Goal: Information Seeking & Learning: Learn about a topic

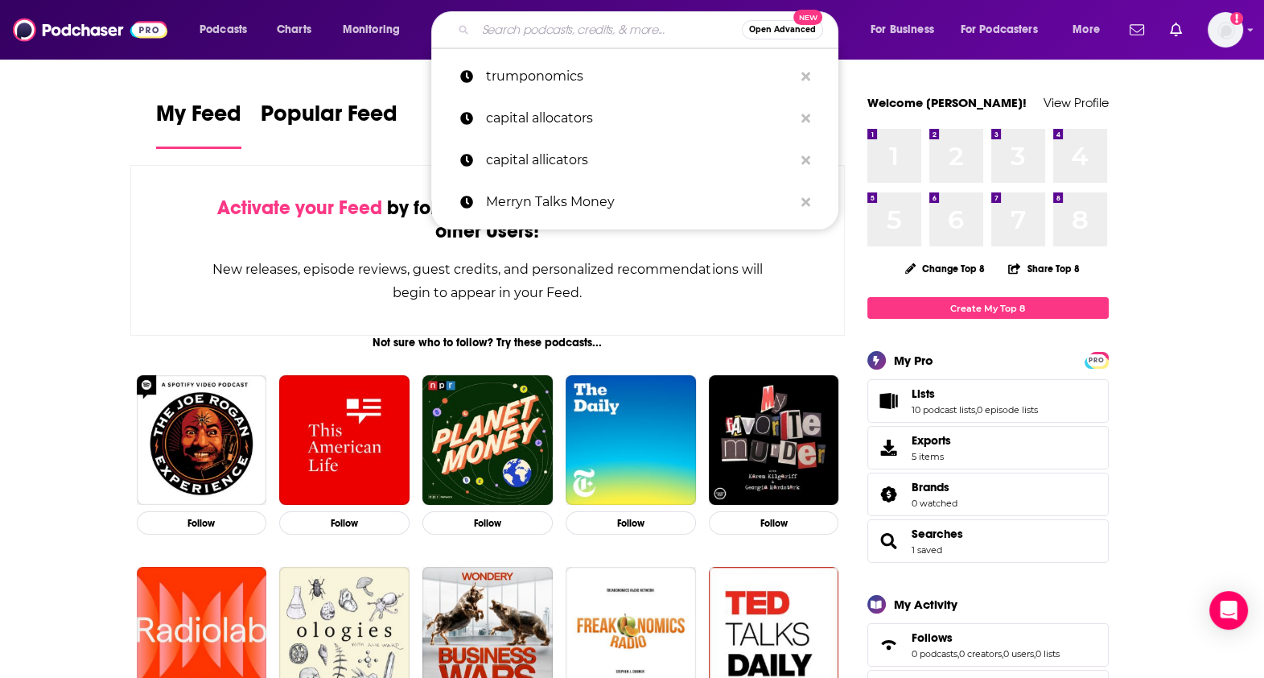
click at [523, 20] on input "Search podcasts, credits, & more..." at bounding box center [609, 30] width 266 height 26
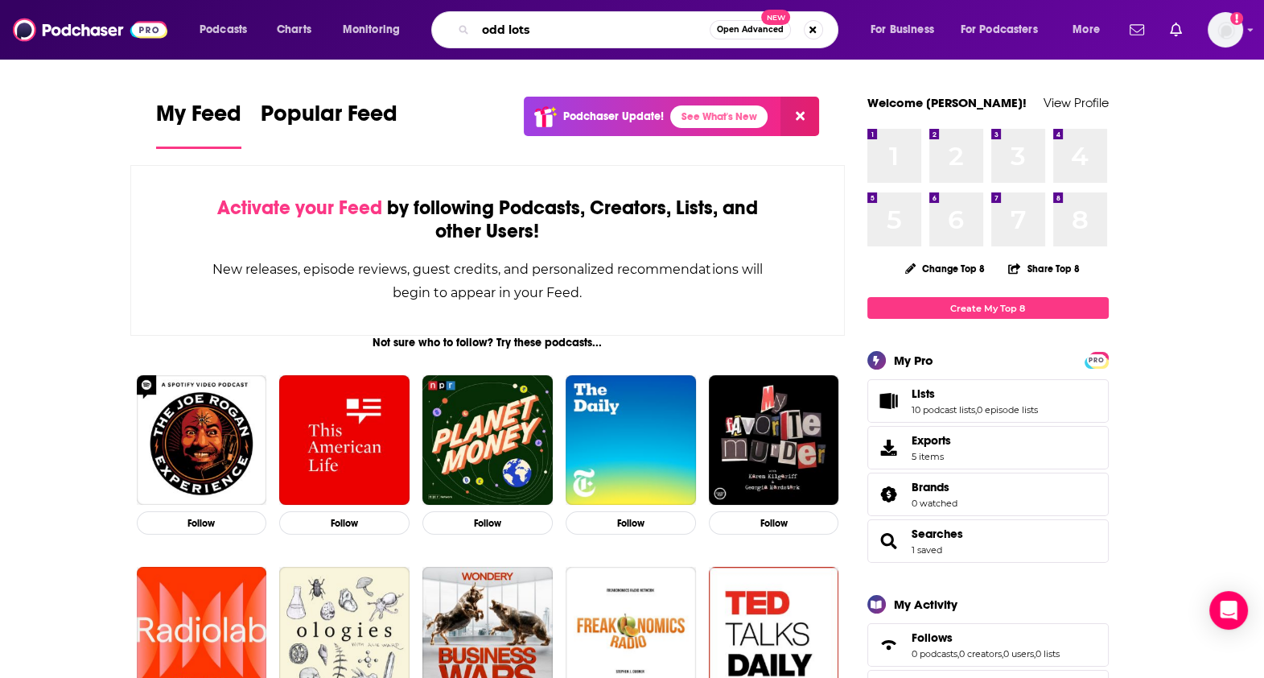
type input "odd lots"
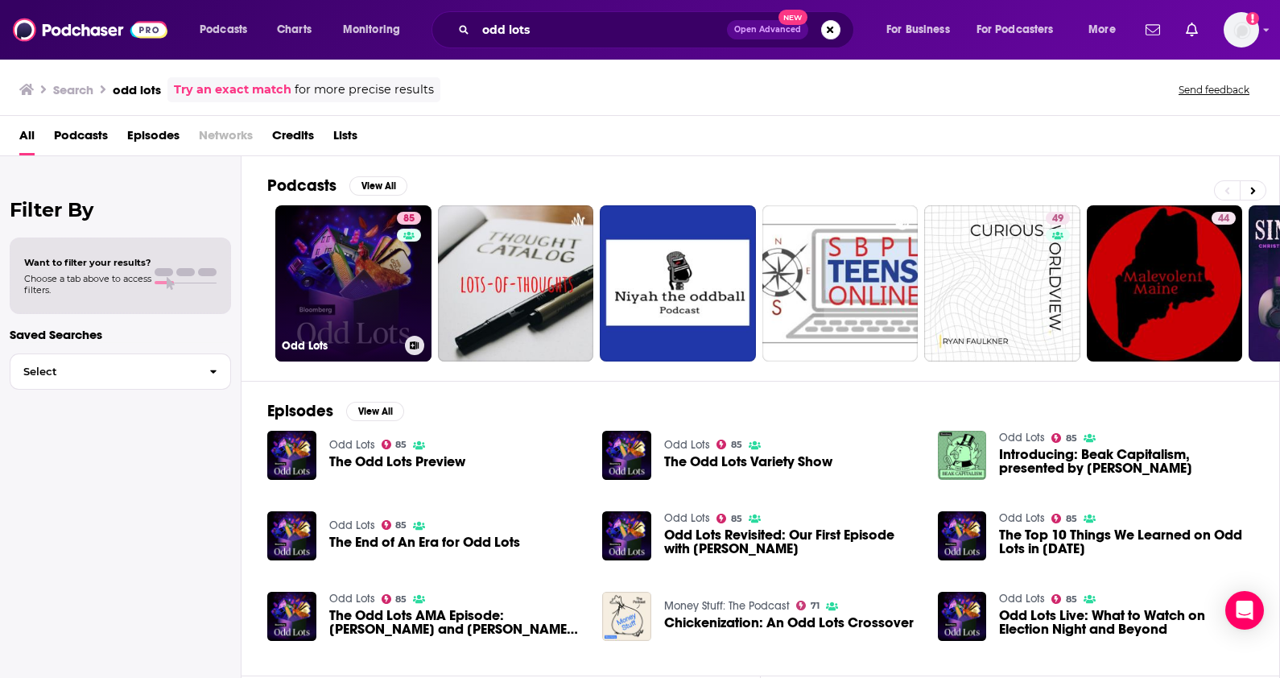
click at [336, 256] on link "85 Odd Lots" at bounding box center [353, 283] width 156 height 156
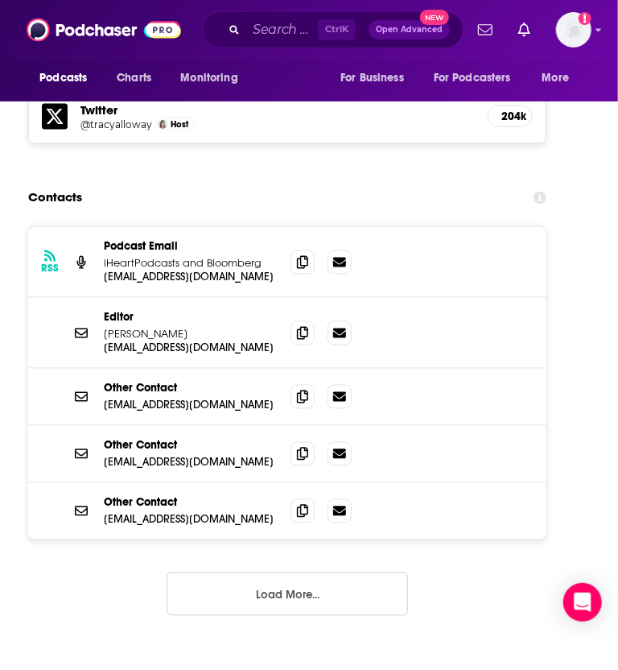
scroll to position [2463, 0]
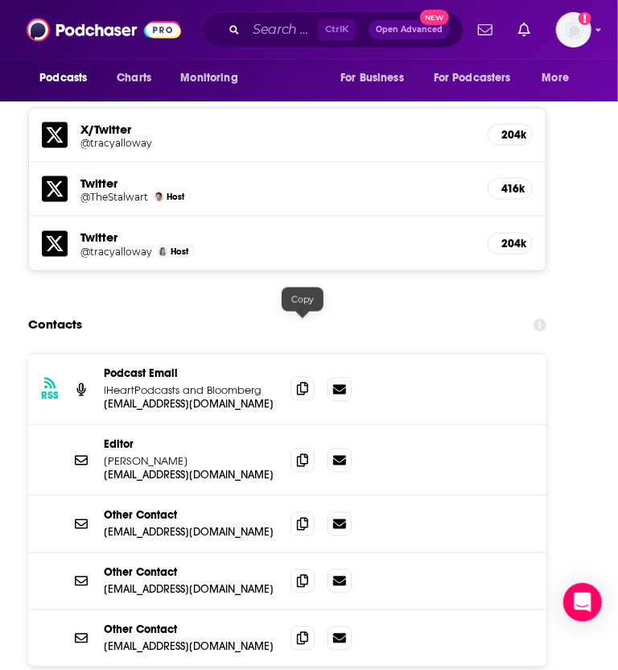
click at [303, 382] on icon at bounding box center [302, 388] width 11 height 13
click at [299, 447] on span at bounding box center [303, 459] width 24 height 24
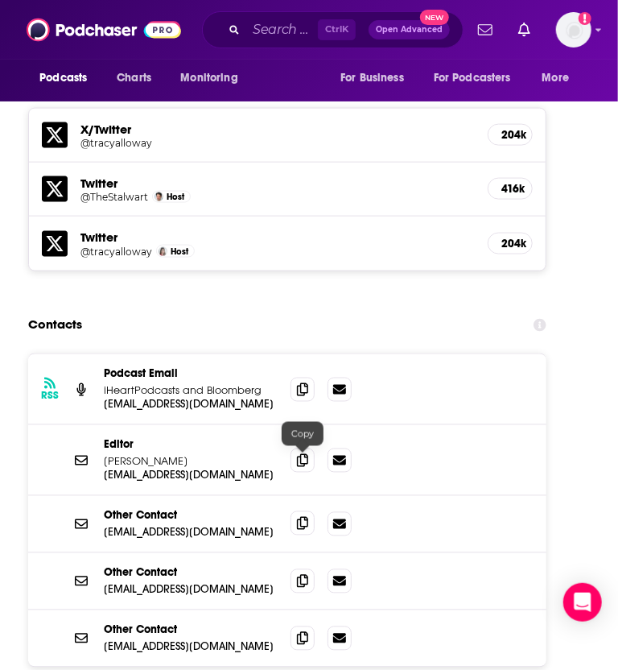
click at [308, 511] on span at bounding box center [303, 523] width 24 height 24
click at [298, 574] on icon at bounding box center [302, 580] width 11 height 13
click at [302, 625] on span at bounding box center [303, 637] width 24 height 24
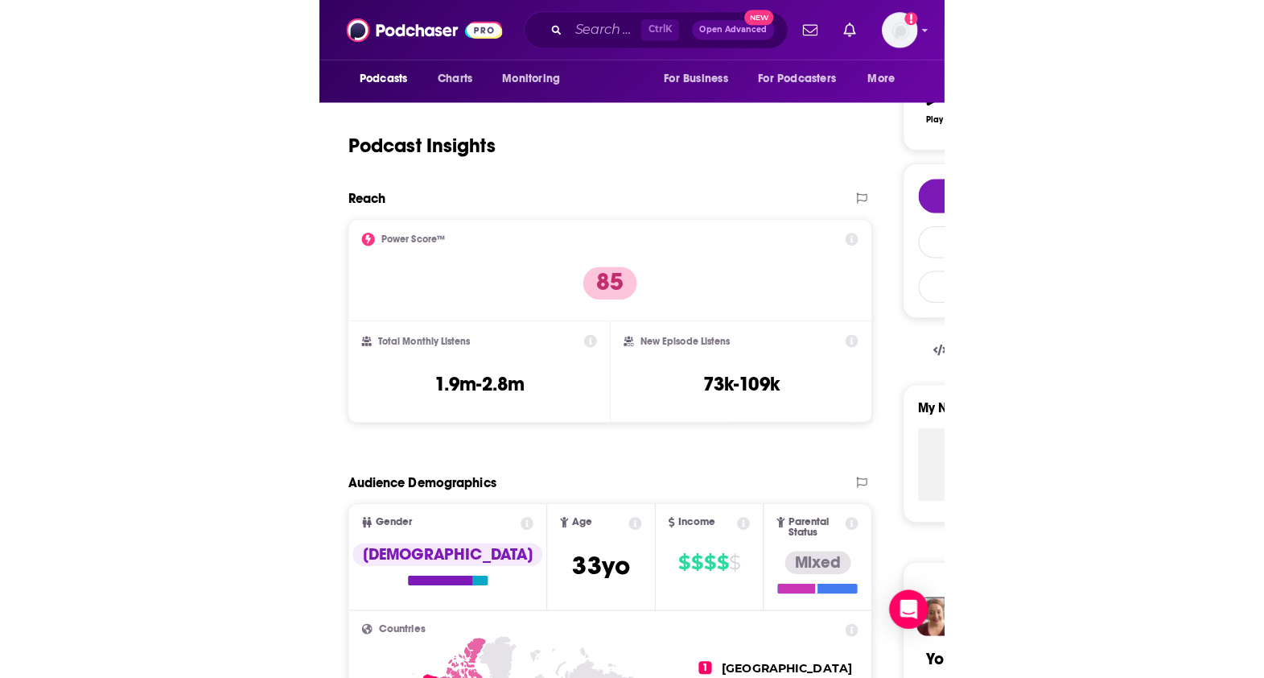
scroll to position [0, 0]
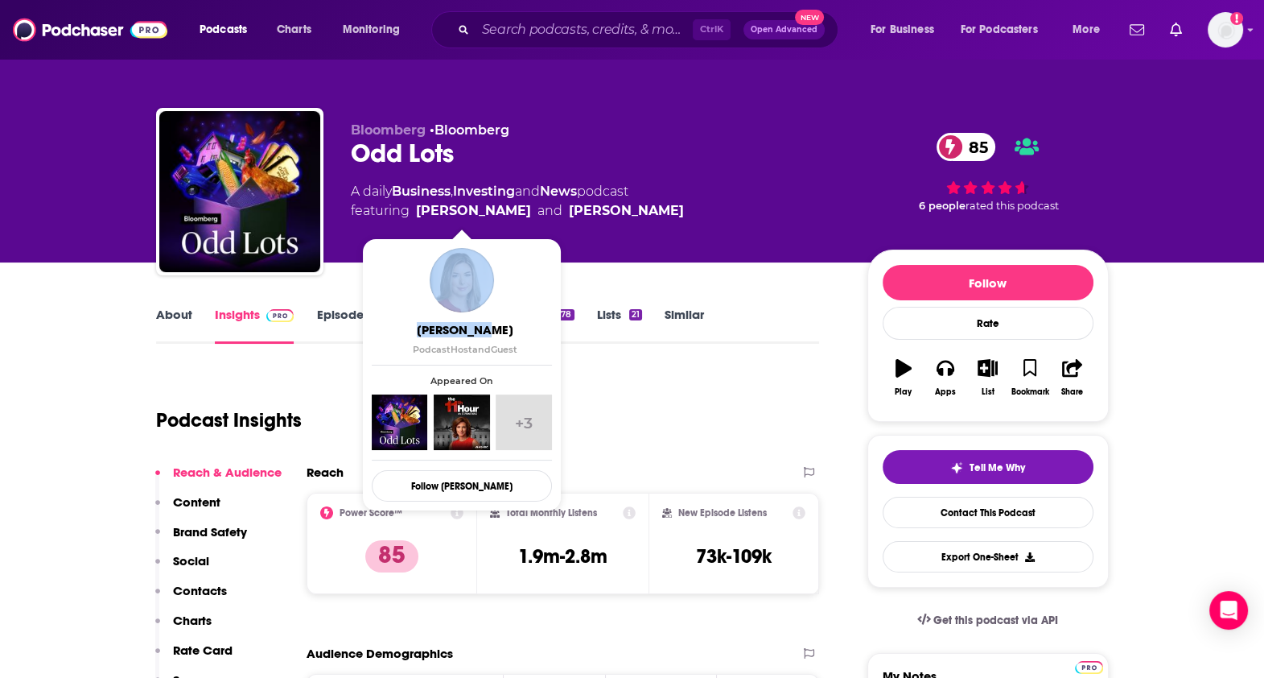
drag, startPoint x: 478, startPoint y: 317, endPoint x: 464, endPoint y: 284, distance: 35.7
click at [464, 284] on div "[PERSON_NAME] Podcast Host and Guest" at bounding box center [462, 301] width 180 height 107
click at [464, 284] on img "Tracy Alloway" at bounding box center [462, 280] width 64 height 64
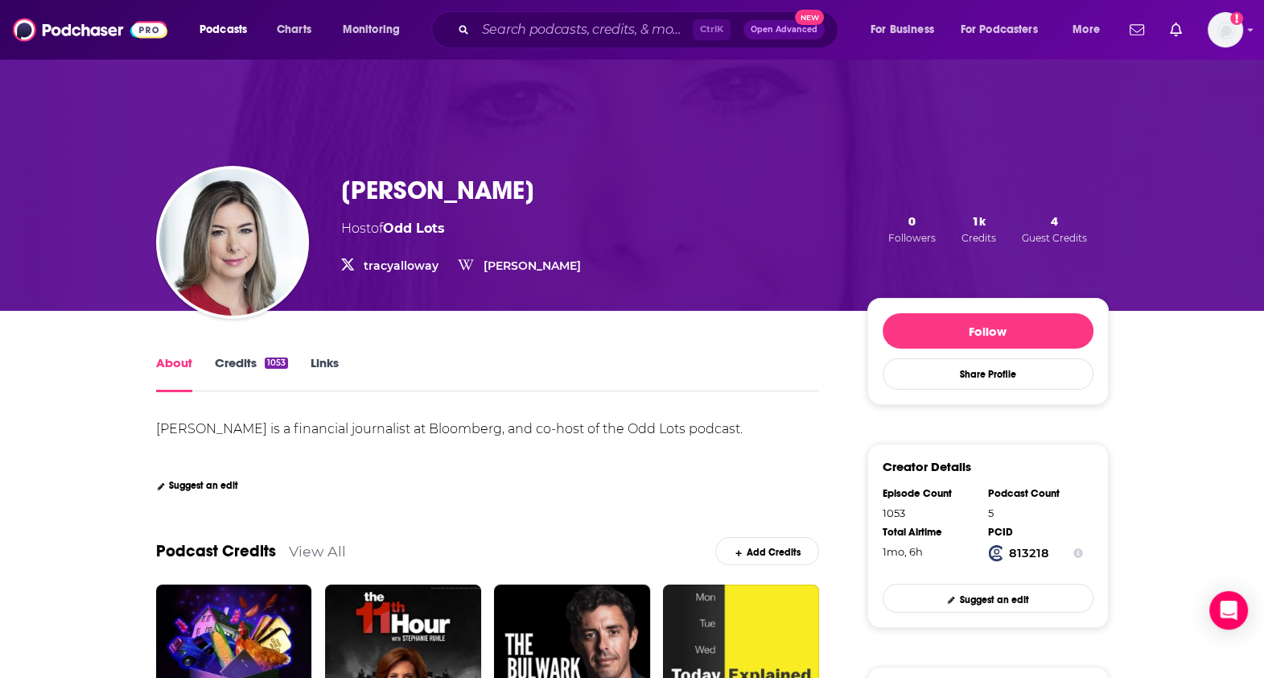
click at [464, 190] on h1 "[PERSON_NAME]" at bounding box center [437, 190] width 193 height 31
copy h1 "[PERSON_NAME]"
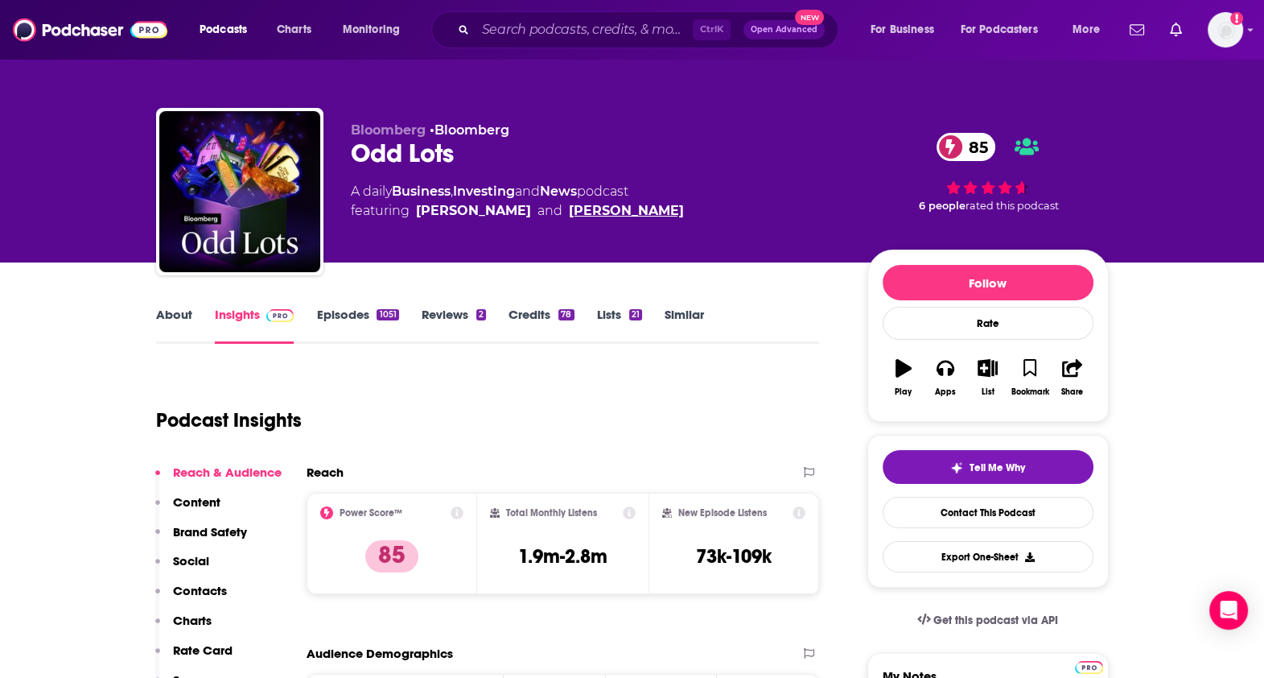
click at [609, 209] on link "[PERSON_NAME]" at bounding box center [626, 210] width 115 height 19
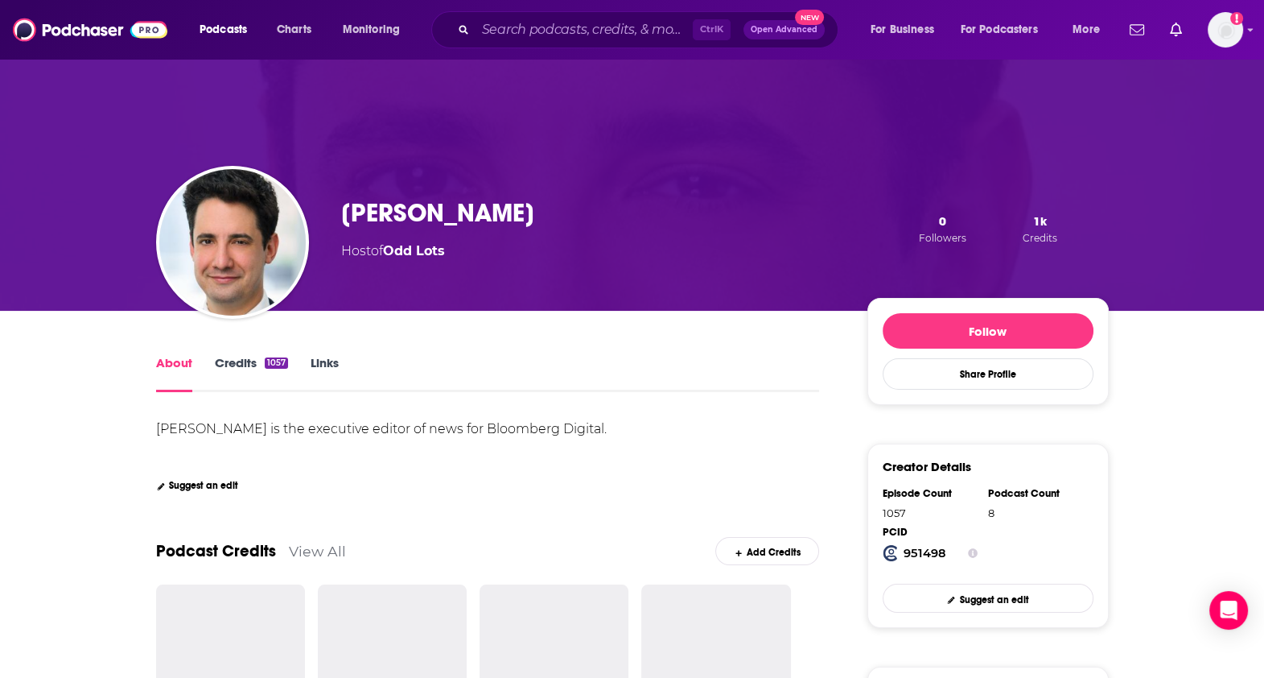
click at [609, 209] on div "[PERSON_NAME] Host of Odd Lots 0 Followers 1k Credits" at bounding box center [725, 229] width 768 height 64
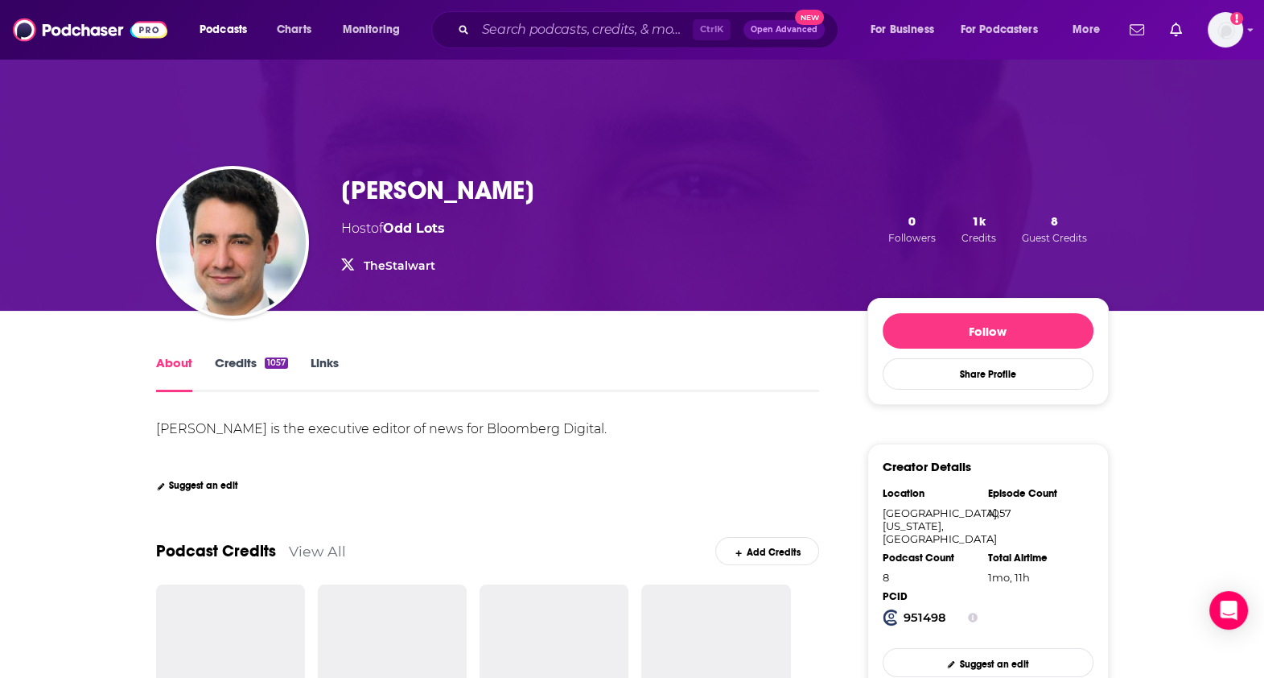
click at [395, 170] on div "[PERSON_NAME] Host of Odd Lots TheStalwart TheStalwart 0 Followers 1k Credits 8…" at bounding box center [632, 228] width 953 height 164
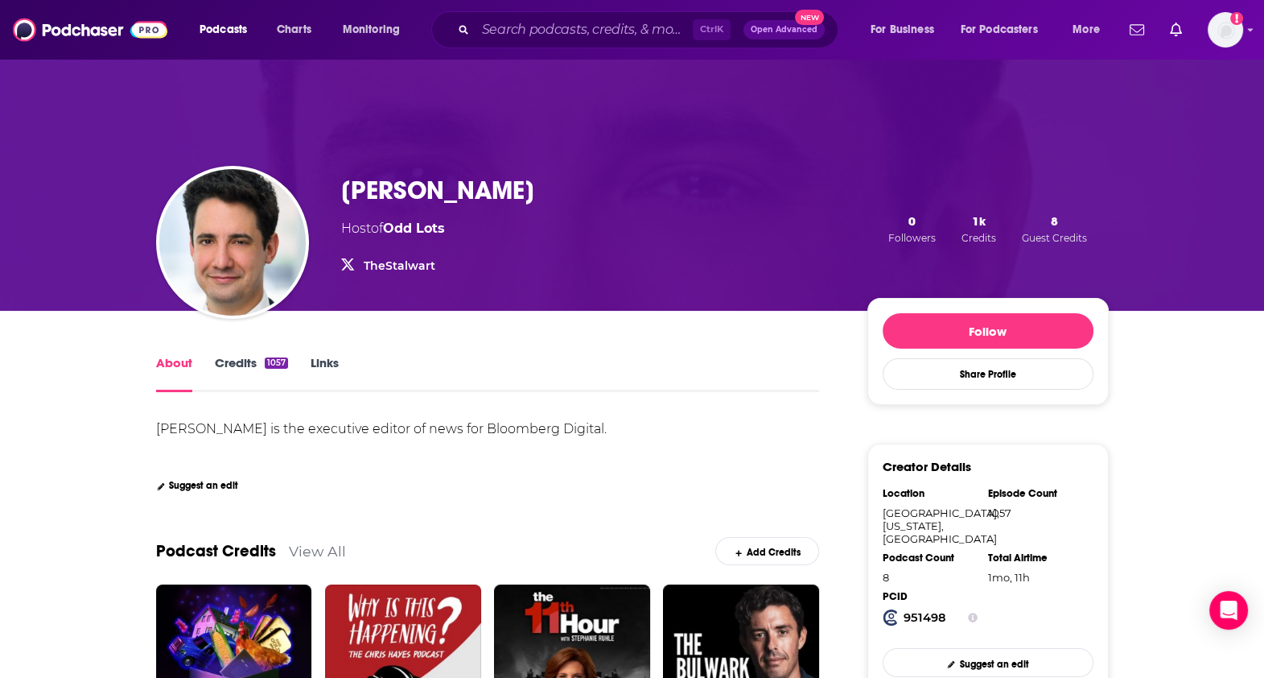
click at [398, 188] on h1 "[PERSON_NAME]" at bounding box center [437, 190] width 193 height 31
copy h1 "[PERSON_NAME]"
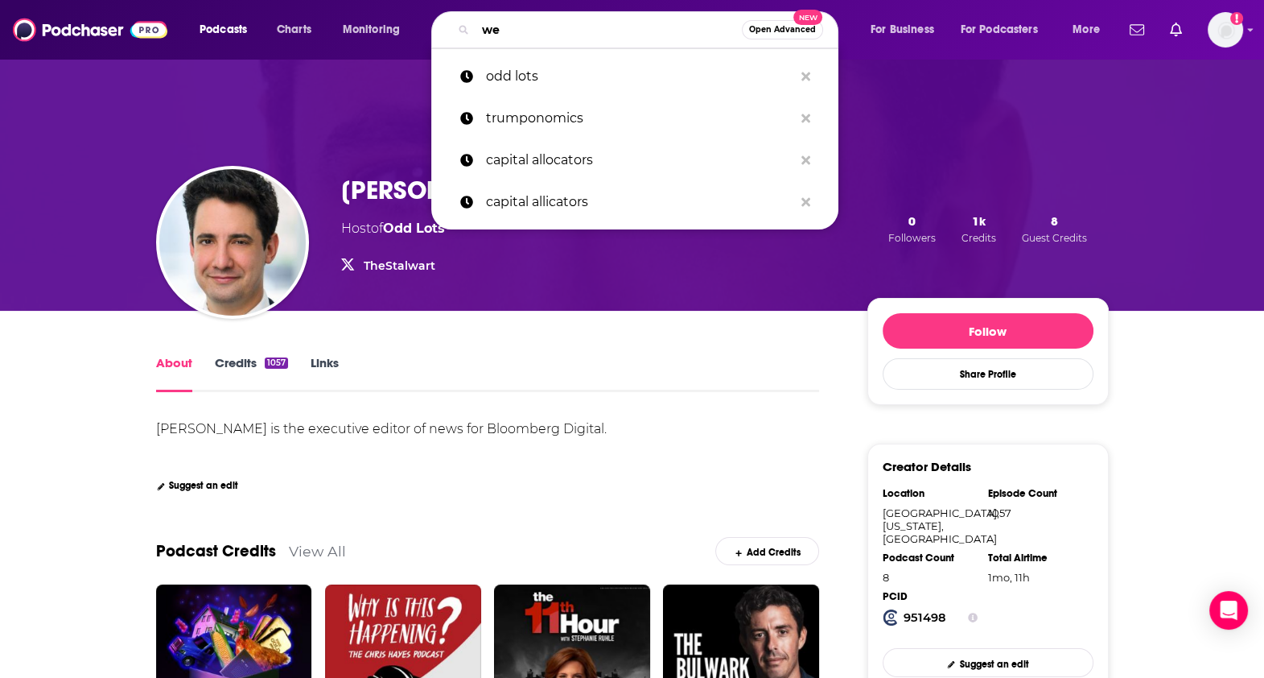
click at [553, 38] on input "we" at bounding box center [609, 30] width 266 height 26
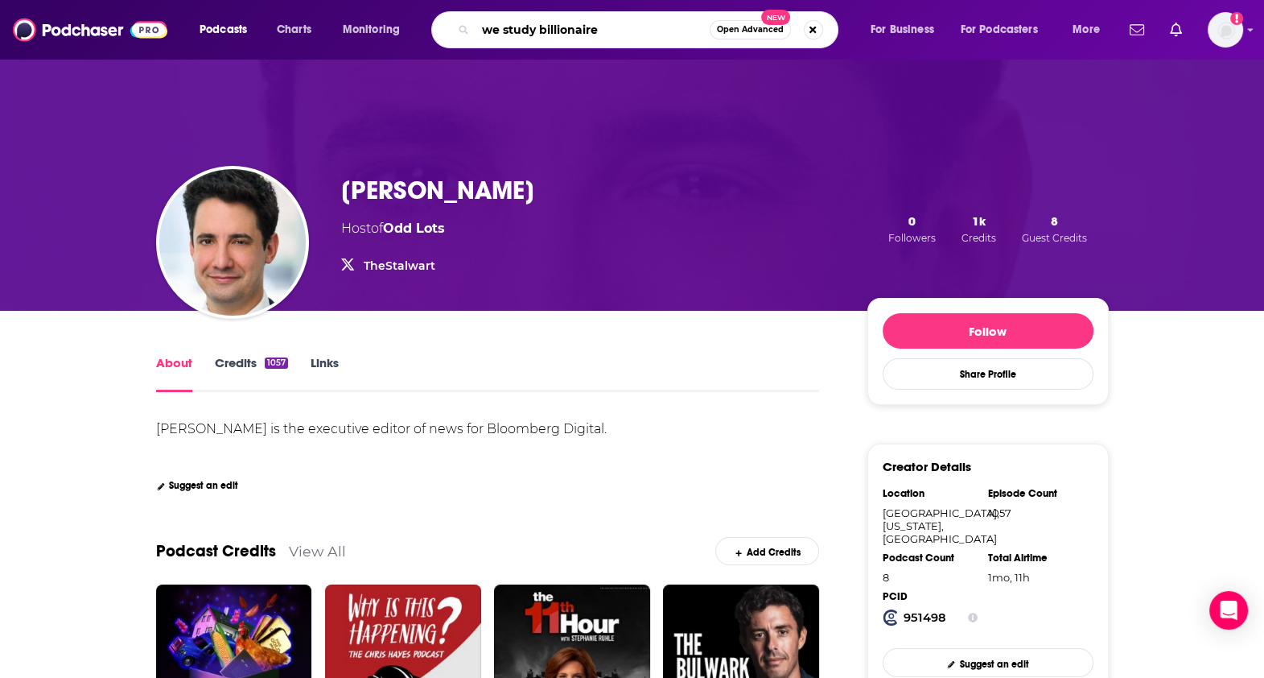
type input "we study billionaires"
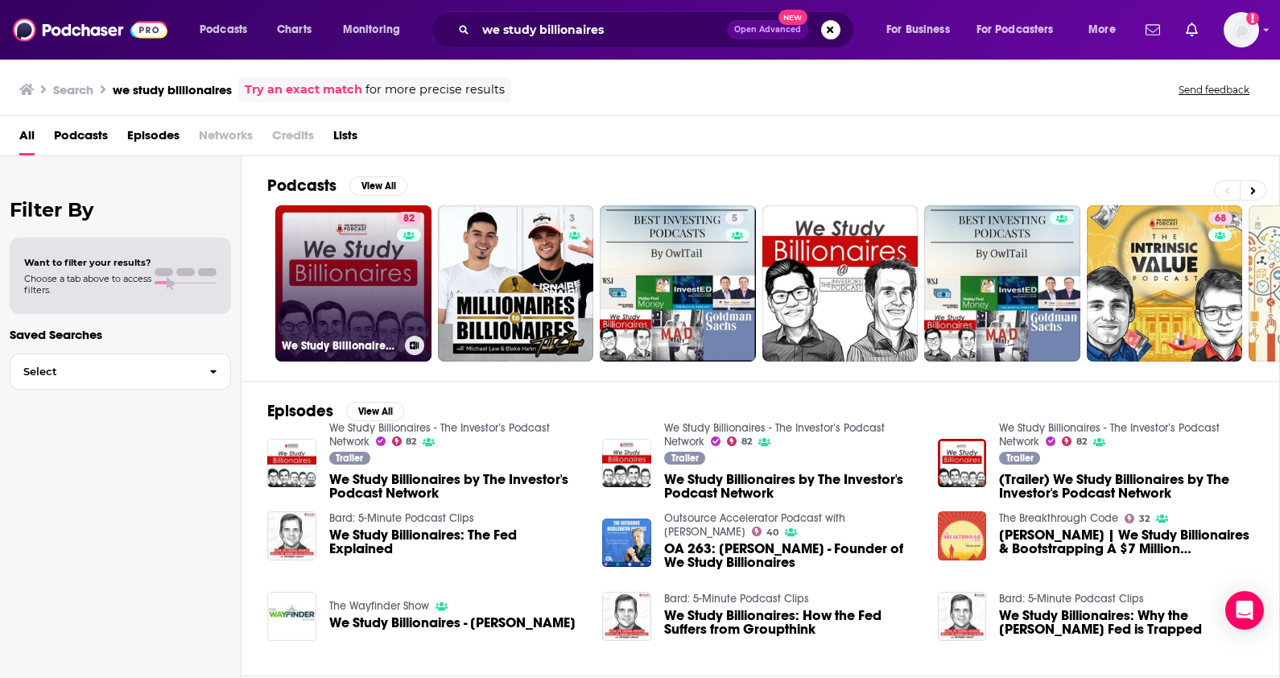
click at [368, 270] on link "82 We Study Billionaires - The Investor’s Podcast Network" at bounding box center [353, 283] width 156 height 156
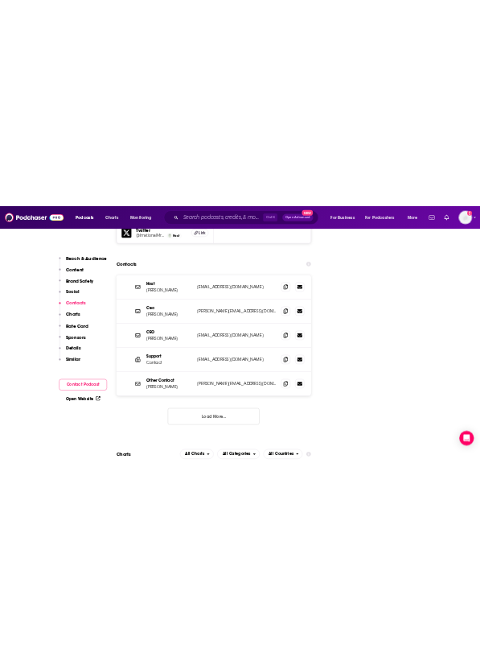
scroll to position [1902, 0]
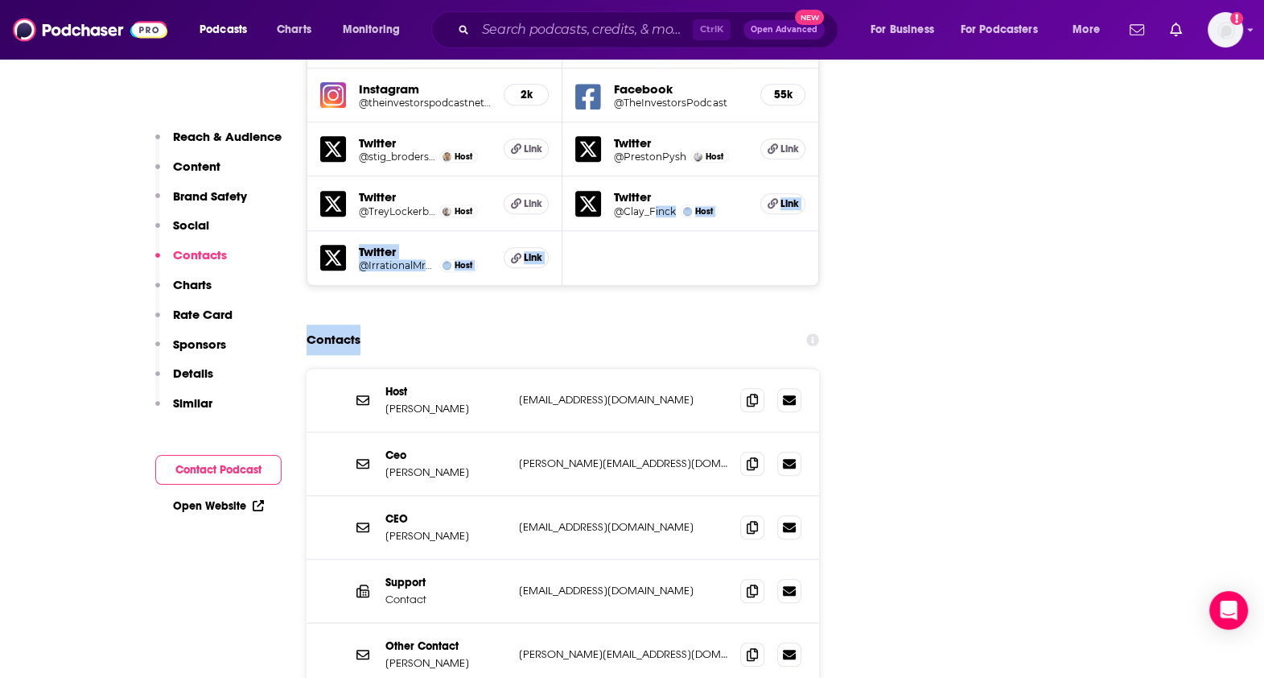
drag, startPoint x: 368, startPoint y: 270, endPoint x: 752, endPoint y: 76, distance: 430.4
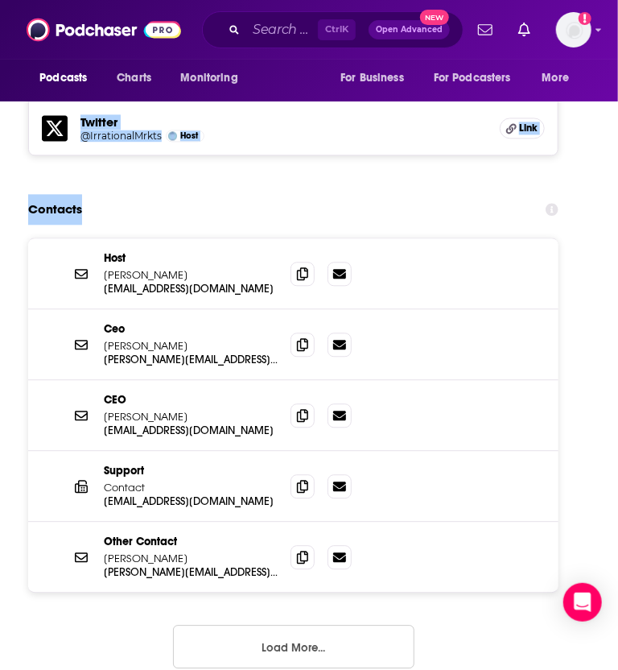
scroll to position [2788, 0]
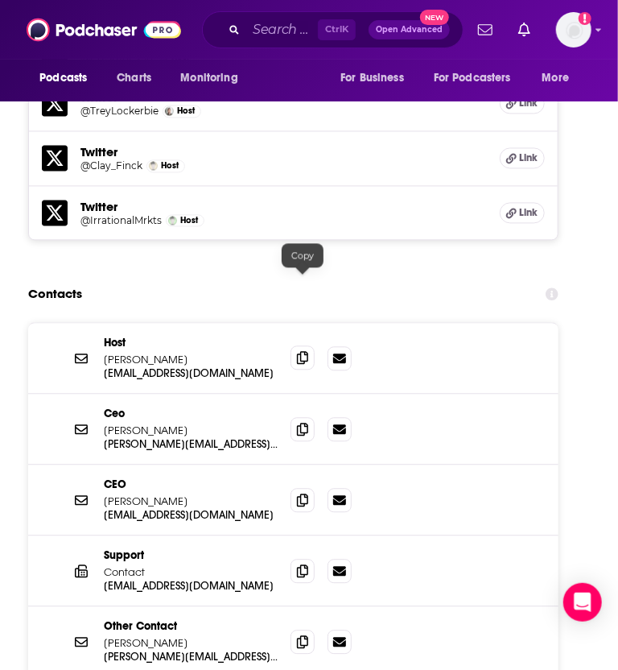
click at [298, 351] on icon at bounding box center [302, 357] width 11 height 13
click at [304, 416] on span at bounding box center [303, 428] width 24 height 24
click at [298, 422] on icon at bounding box center [302, 428] width 11 height 13
click at [302, 493] on icon at bounding box center [302, 499] width 11 height 13
click at [305, 558] on span at bounding box center [303, 570] width 24 height 24
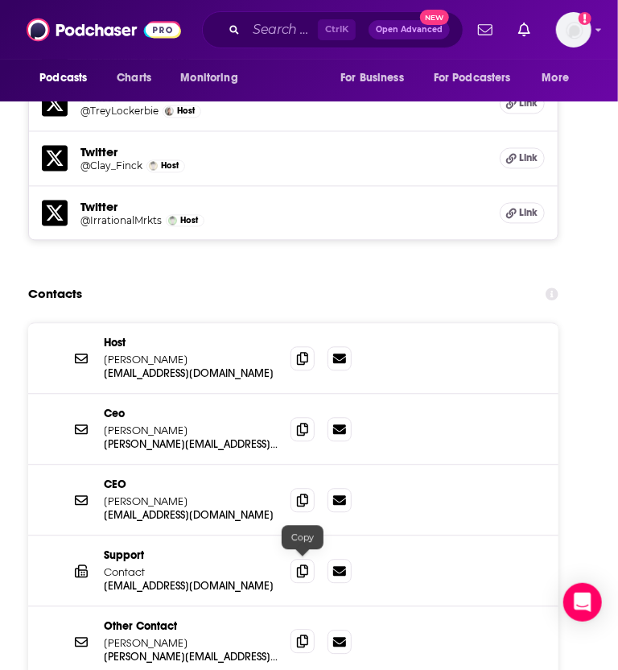
click at [303, 629] on span at bounding box center [303, 641] width 24 height 24
